Goal: Information Seeking & Learning: Learn about a topic

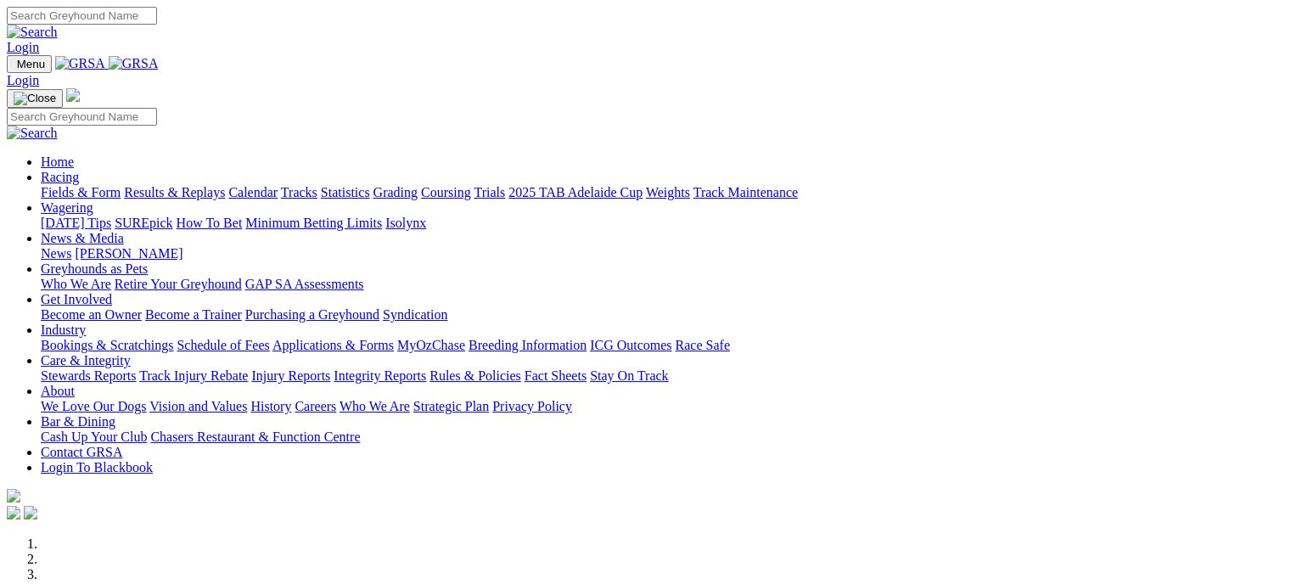
click at [79, 170] on link "Racing" at bounding box center [60, 177] width 38 height 14
click at [58, 185] on link "Fields & Form" at bounding box center [81, 192] width 80 height 14
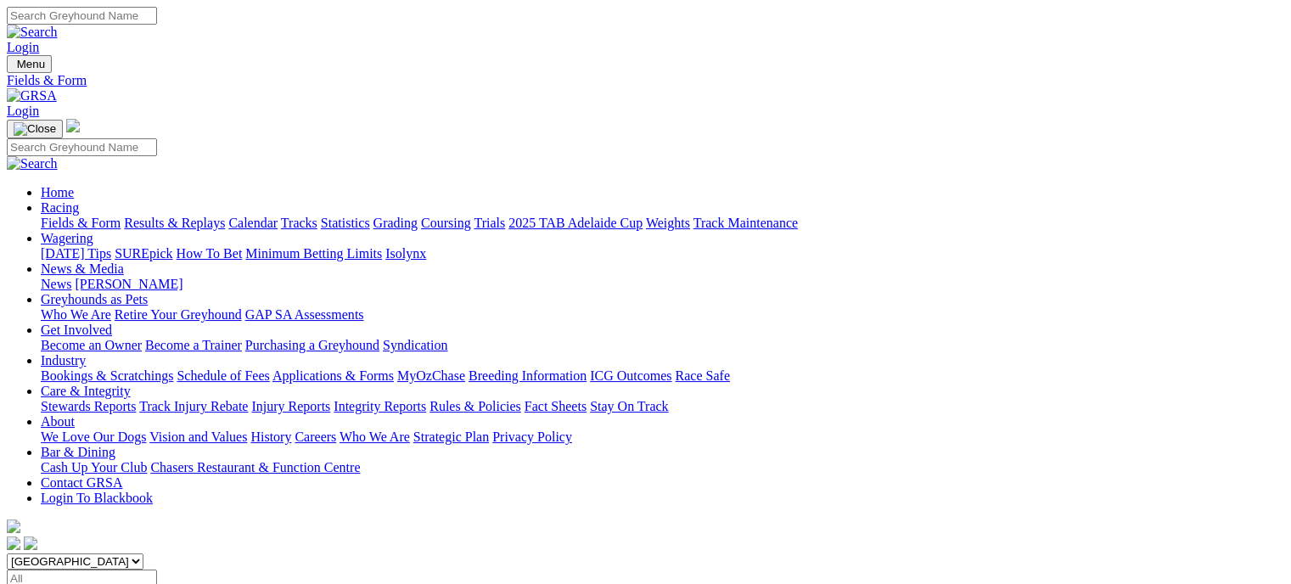
click at [86, 353] on link "Industry" at bounding box center [63, 360] width 45 height 14
click at [173, 368] on link "Bookings & Scratchings" at bounding box center [107, 375] width 132 height 14
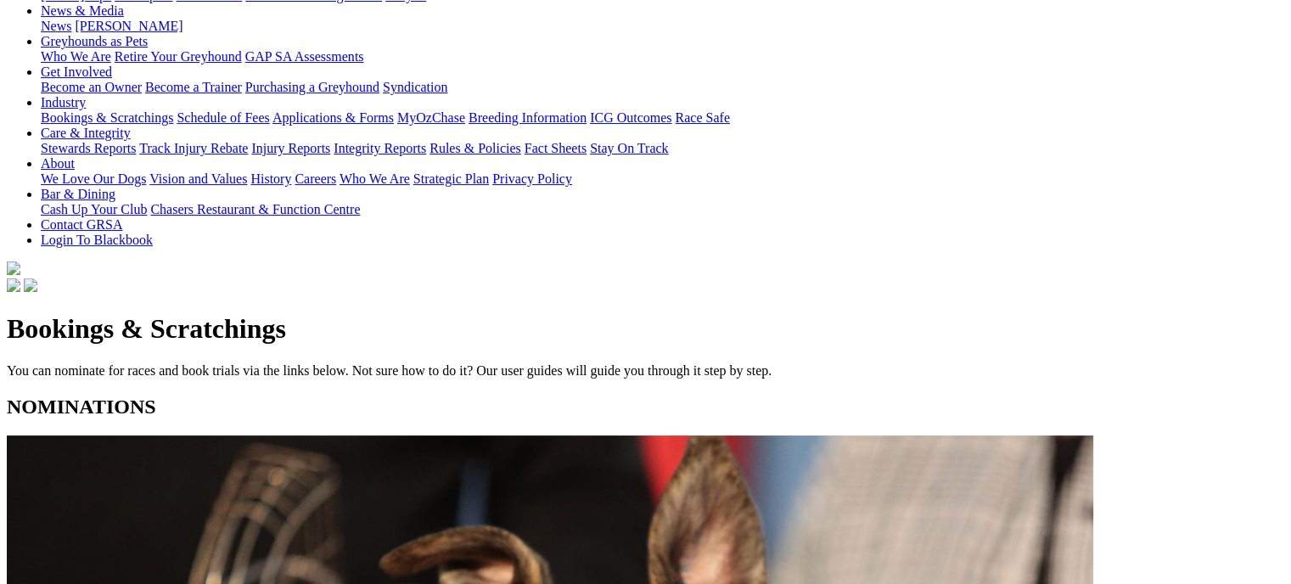
scroll to position [269, 0]
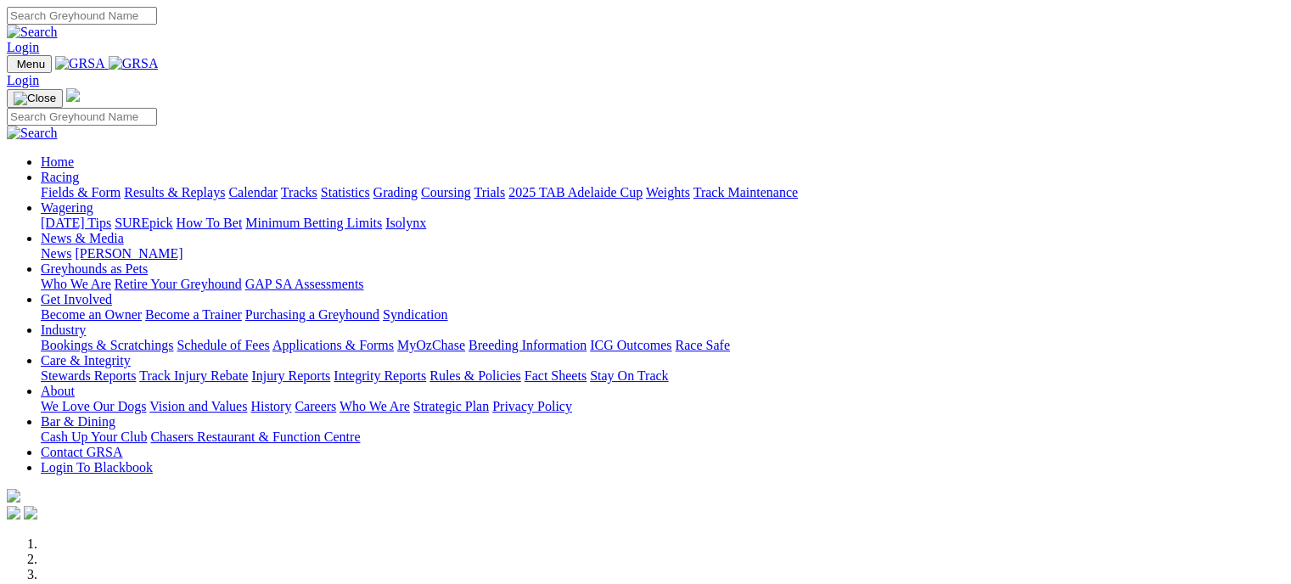
click at [74, 185] on link "Fields & Form" at bounding box center [81, 192] width 80 height 14
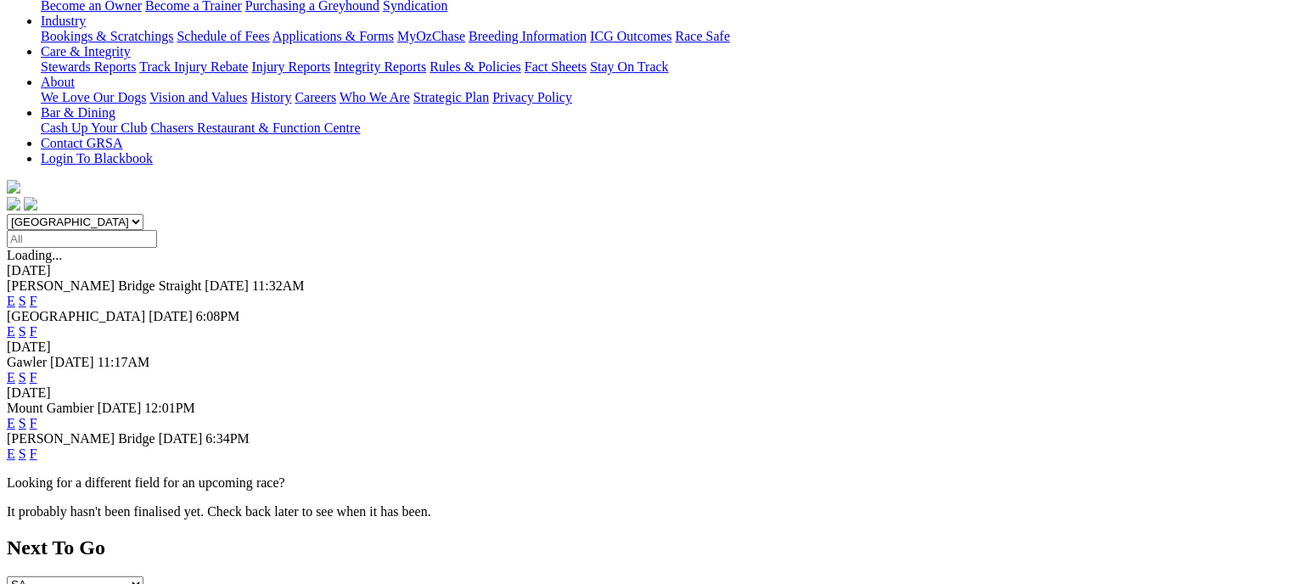
scroll to position [347, 0]
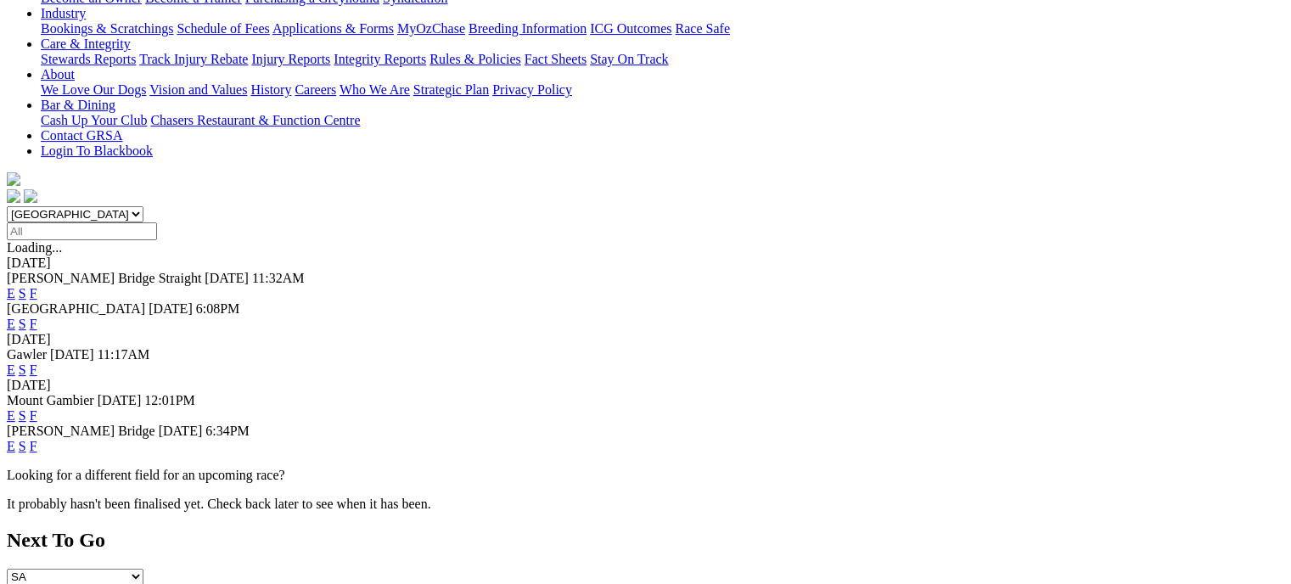
click at [37, 439] on link "F" at bounding box center [34, 446] width 8 height 14
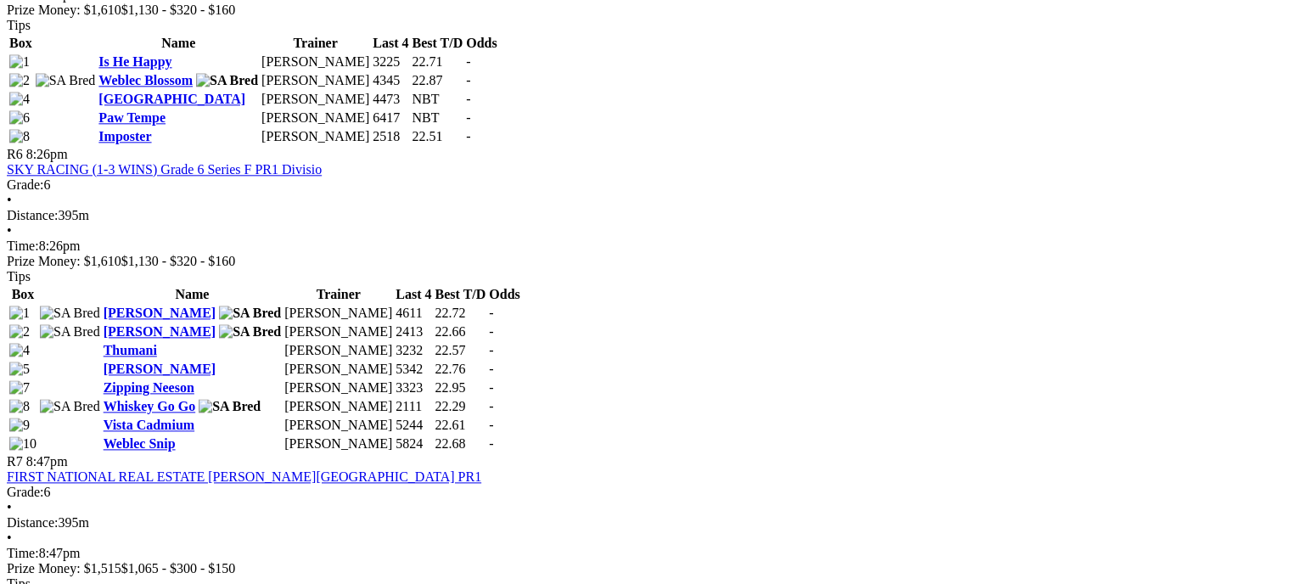
scroll to position [2069, 0]
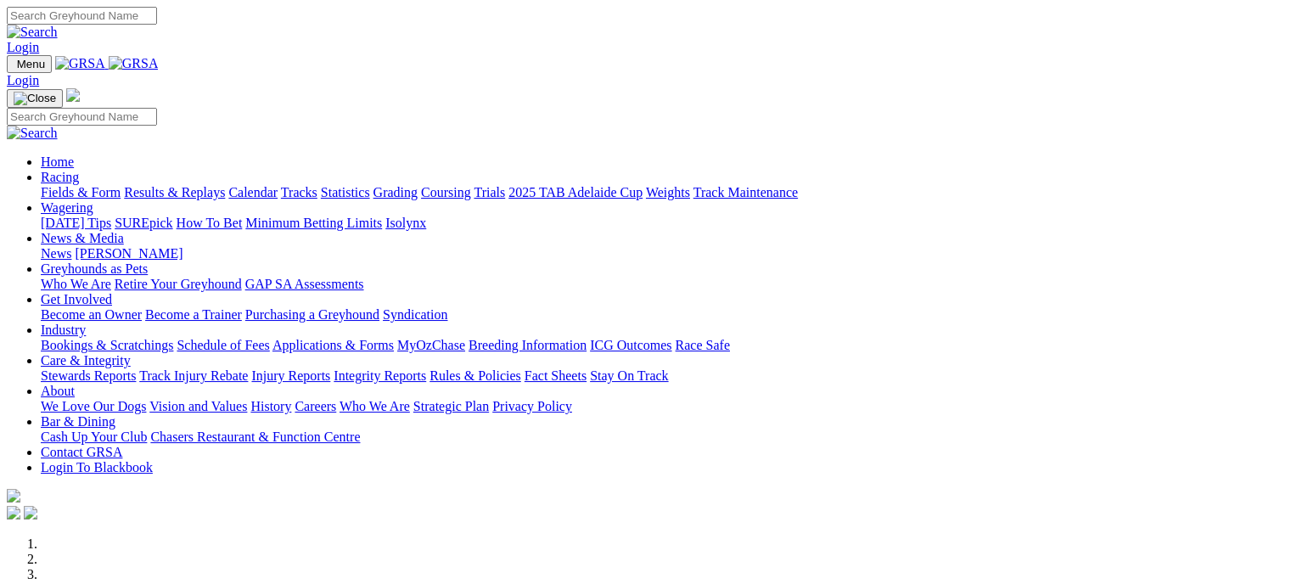
click at [81, 185] on link "Fields & Form" at bounding box center [81, 192] width 80 height 14
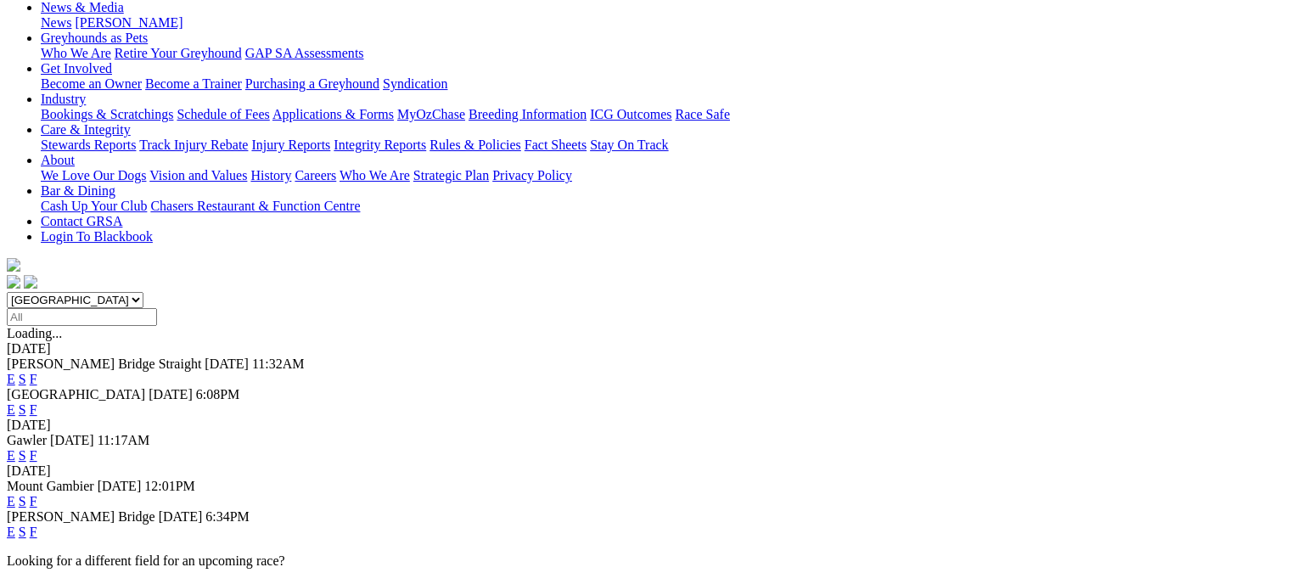
scroll to position [264, 0]
